Goal: Information Seeking & Learning: Learn about a topic

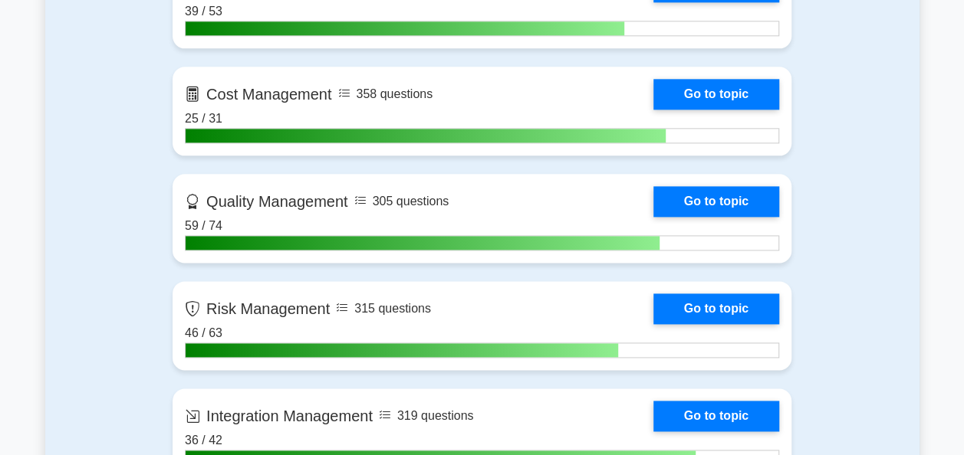
scroll to position [920, 0]
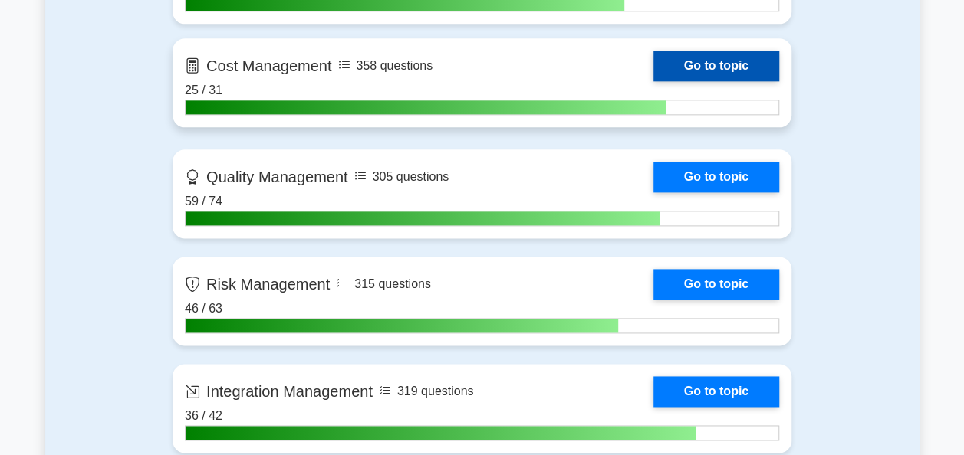
click at [678, 63] on link "Go to topic" at bounding box center [716, 66] width 126 height 31
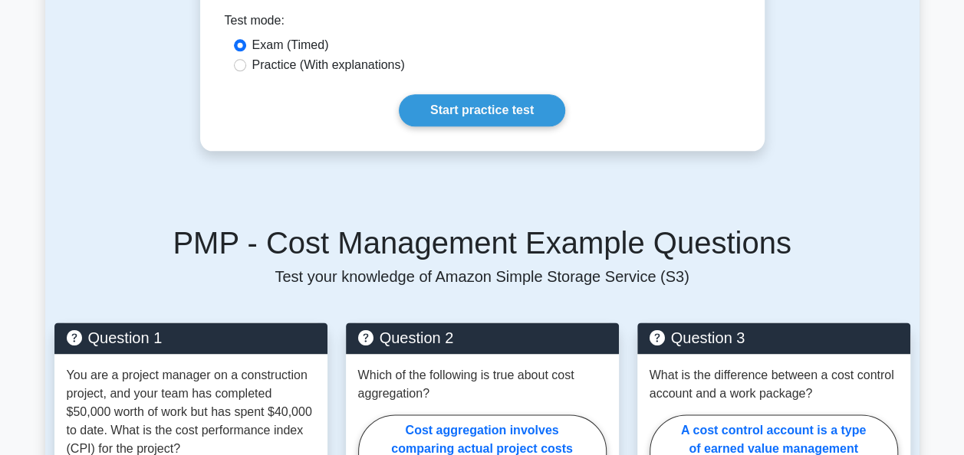
scroll to position [843, 0]
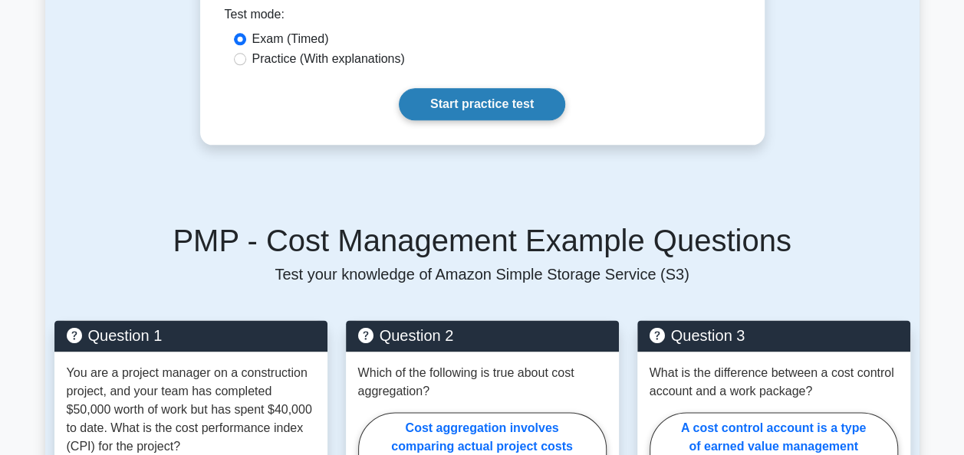
click at [481, 94] on link "Start practice test" at bounding box center [482, 104] width 166 height 32
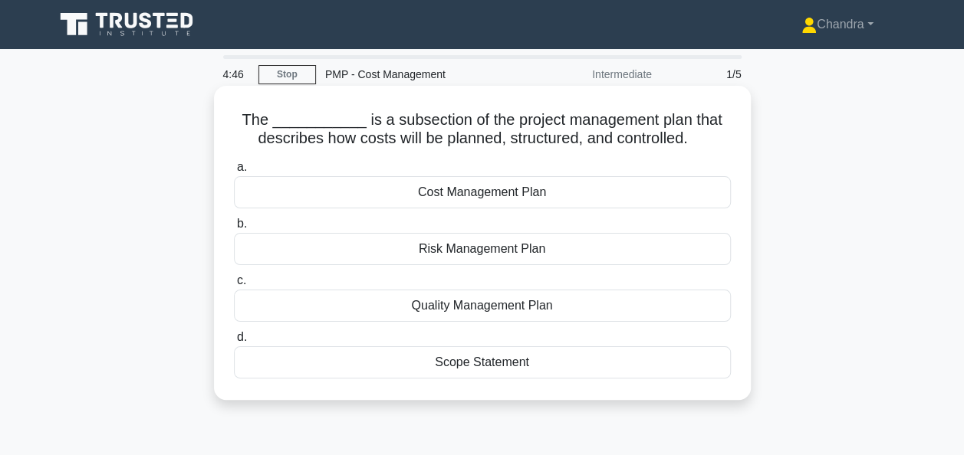
click at [474, 201] on div "Cost Management Plan" at bounding box center [482, 192] width 497 height 32
click at [234, 172] on input "a. Cost Management Plan" at bounding box center [234, 168] width 0 height 10
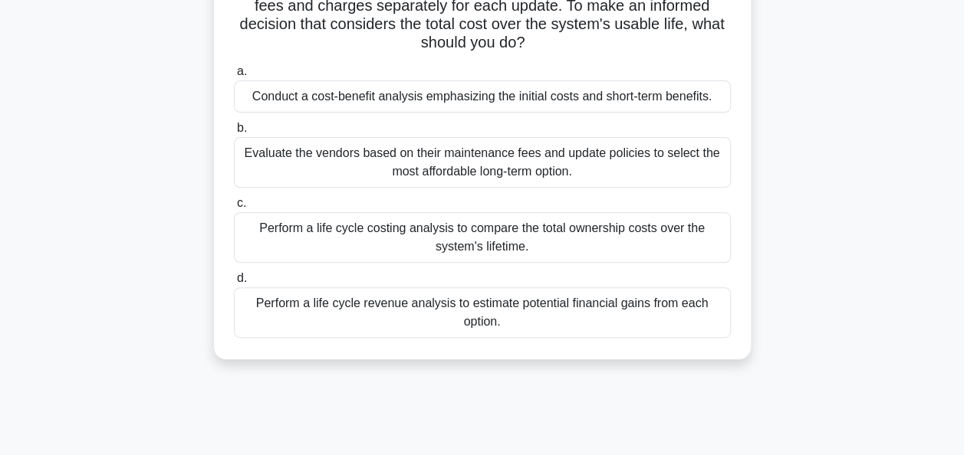
scroll to position [230, 0]
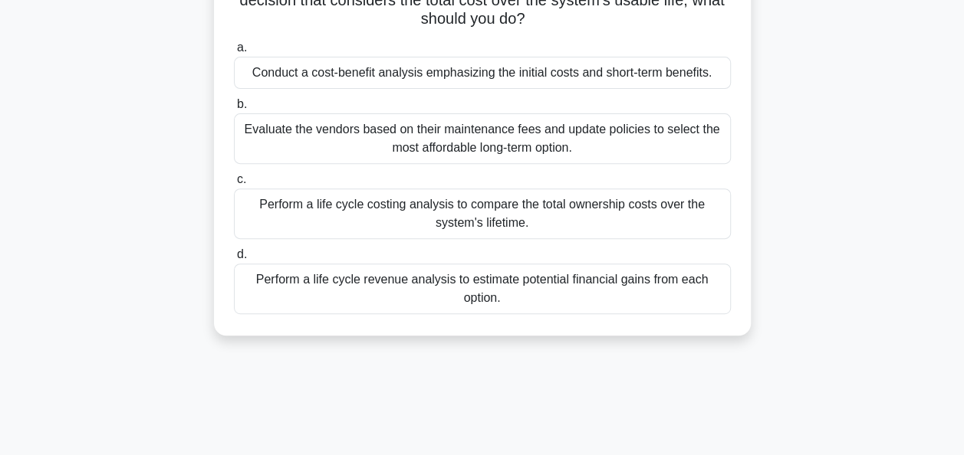
click at [403, 224] on div "Perform a life cycle costing analysis to compare the total ownership costs over…" at bounding box center [482, 214] width 497 height 51
click at [234, 185] on input "c. Perform a life cycle costing analysis to compare the total ownership costs o…" at bounding box center [234, 180] width 0 height 10
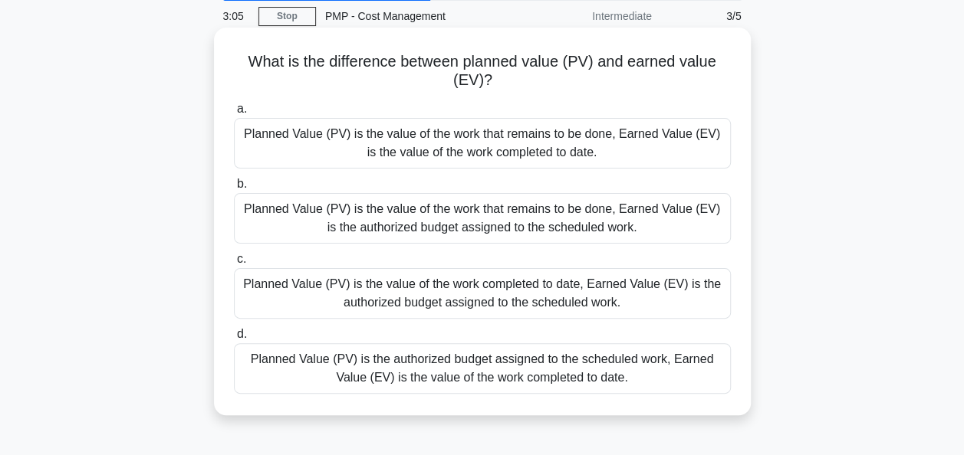
scroll to position [77, 0]
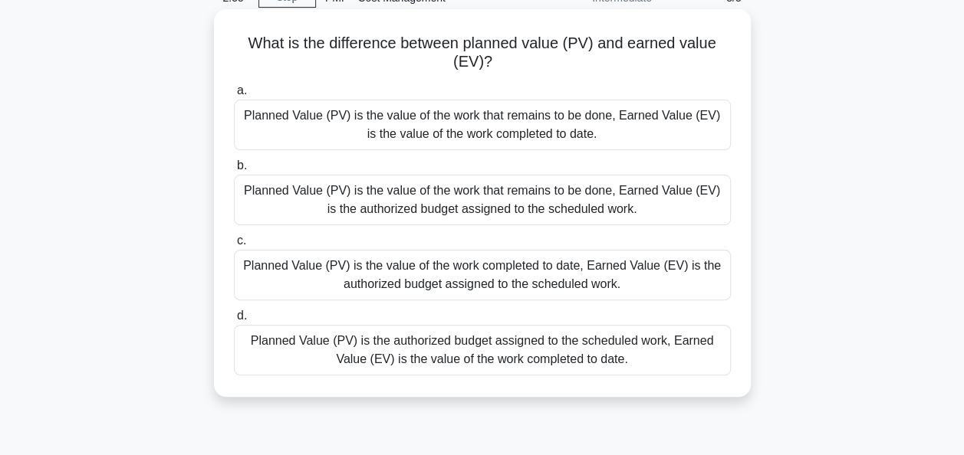
click at [474, 353] on div "Planned Value (PV) is the authorized budget assigned to the scheduled work, Ear…" at bounding box center [482, 350] width 497 height 51
click at [234, 321] on input "d. Planned Value (PV) is the authorized budget assigned to the scheduled work, …" at bounding box center [234, 316] width 0 height 10
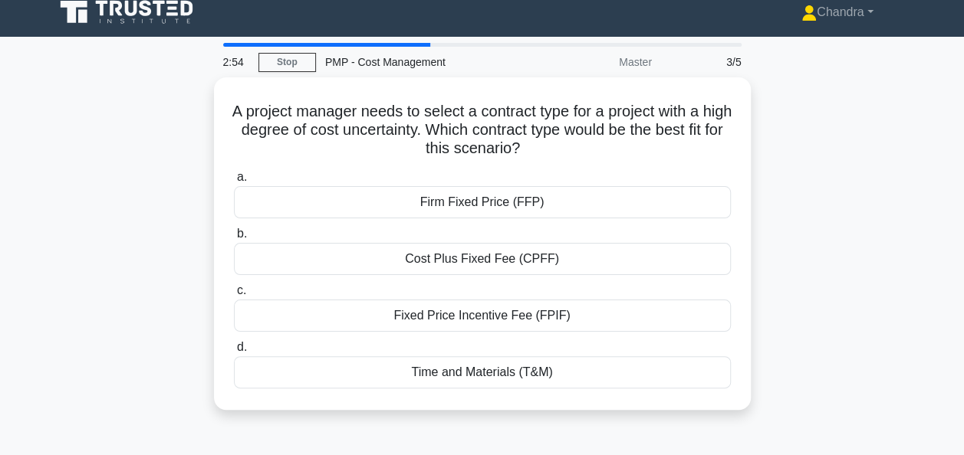
scroll to position [0, 0]
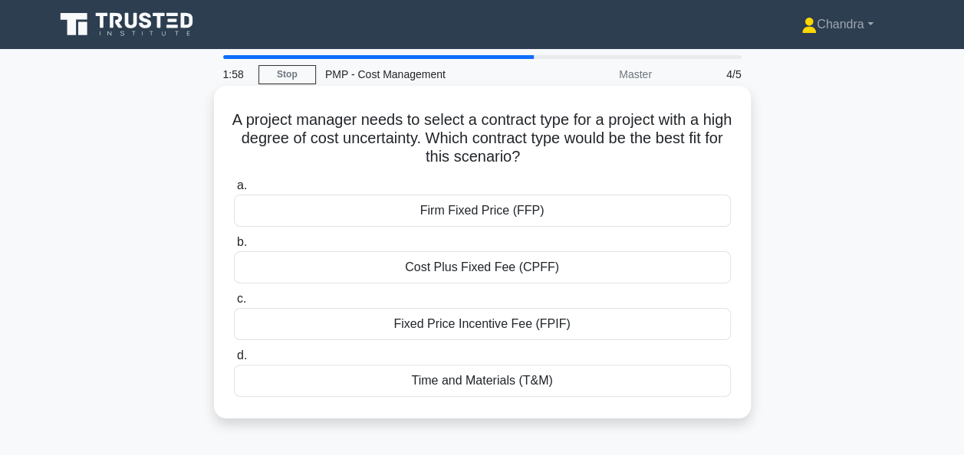
click at [492, 276] on div "Cost Plus Fixed Fee (CPFF)" at bounding box center [482, 267] width 497 height 32
click at [234, 248] on input "b. Cost Plus Fixed Fee (CPFF)" at bounding box center [234, 243] width 0 height 10
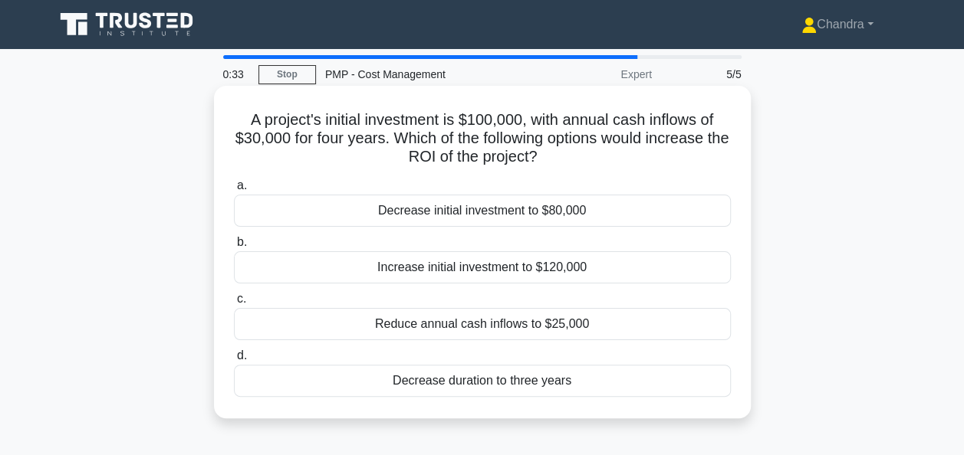
click at [501, 215] on div "Decrease initial investment to $80,000" at bounding box center [482, 211] width 497 height 32
click at [234, 191] on input "a. Decrease initial investment to $80,000" at bounding box center [234, 186] width 0 height 10
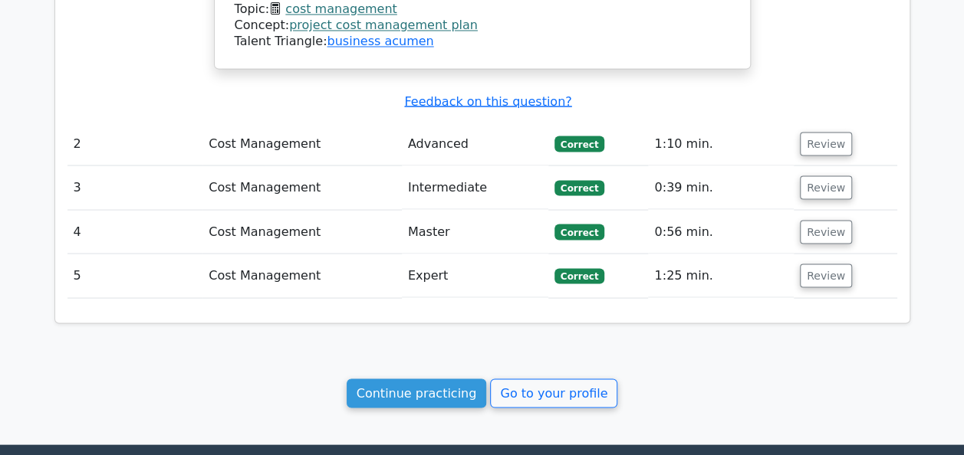
scroll to position [1507, 0]
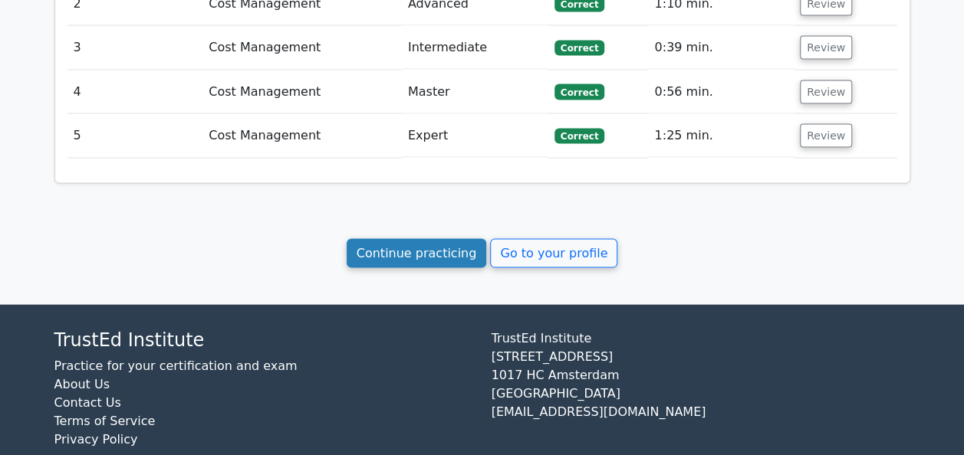
click at [448, 239] on link "Continue practicing" at bounding box center [417, 253] width 140 height 29
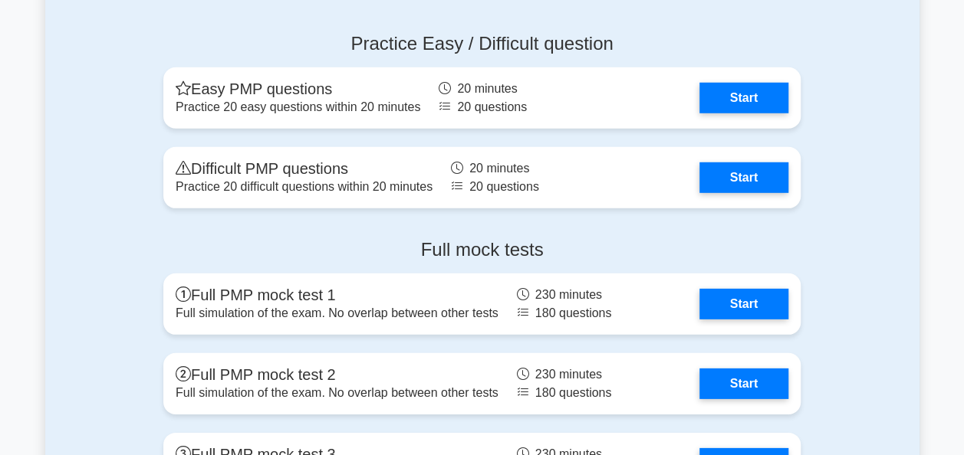
scroll to position [5029, 0]
